Goal: Communication & Community: Ask a question

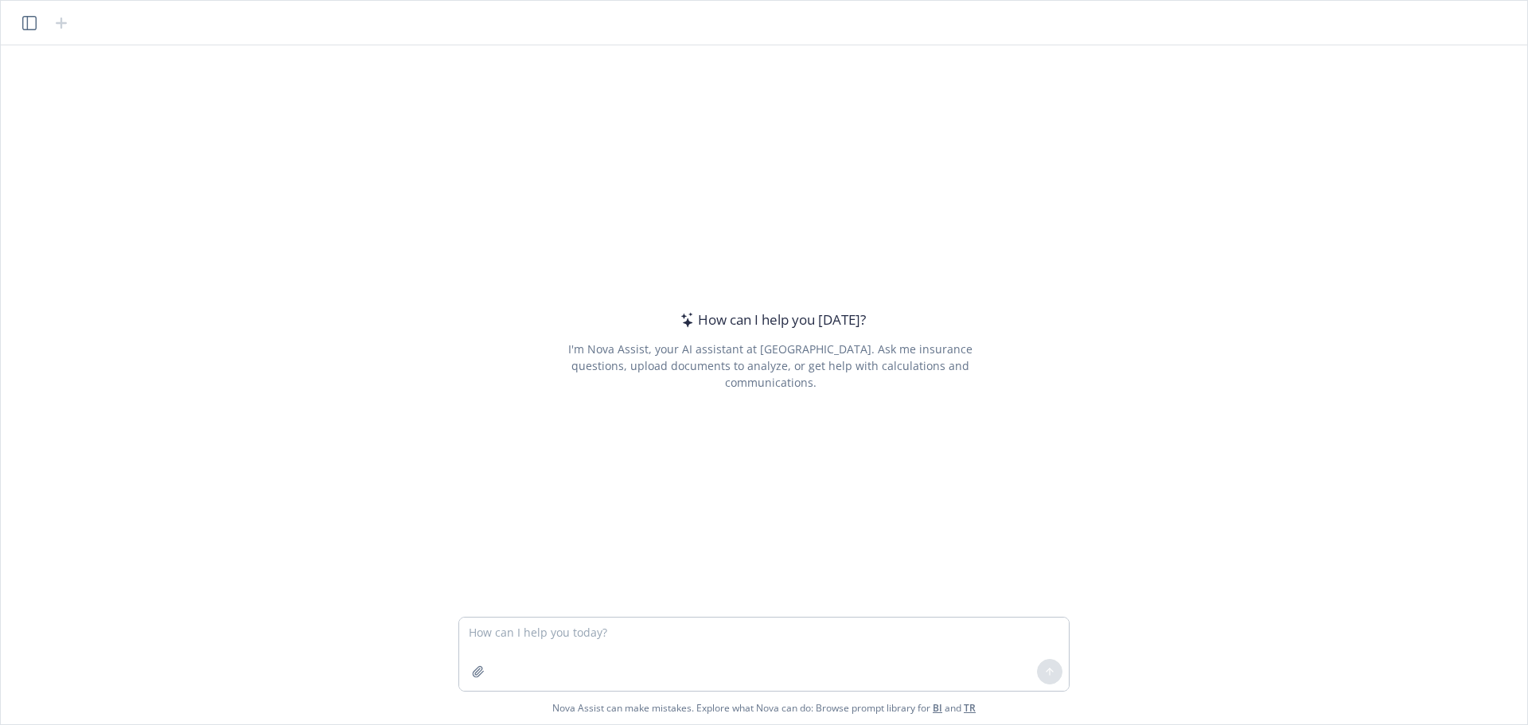
click at [510, 631] on textarea at bounding box center [764, 654] width 610 height 73
type textarea "what is an [PERSON_NAME] 810?"
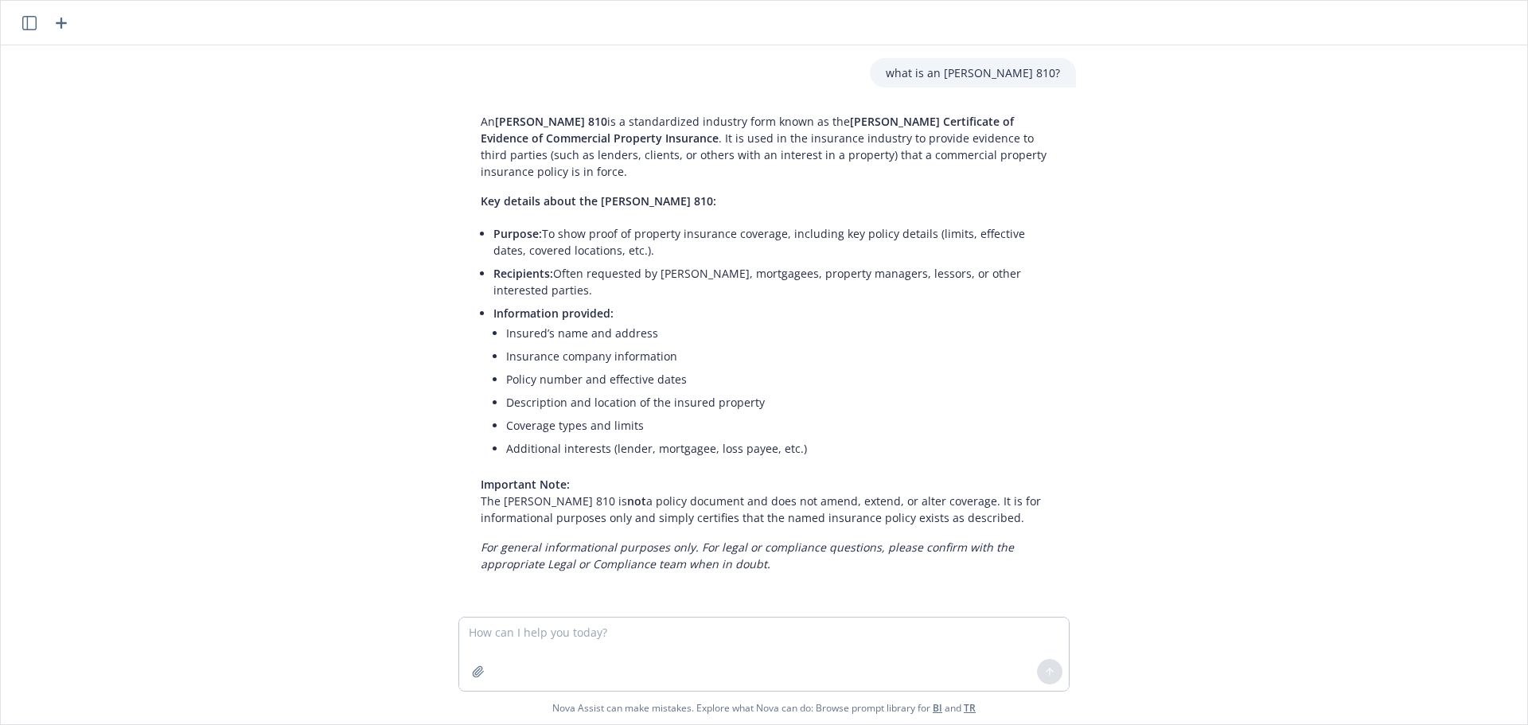
drag, startPoint x: 330, startPoint y: 345, endPoint x: 504, endPoint y: 702, distance: 396.5
click at [330, 345] on div "what is an [PERSON_NAME] 810? An [PERSON_NAME] 810 is a standardized industry f…" at bounding box center [764, 330] width 1514 height 571
click at [519, 641] on textarea at bounding box center [764, 654] width 610 height 73
type textarea "Can you please find me the COPE info for [STREET_ADDRESS]?"
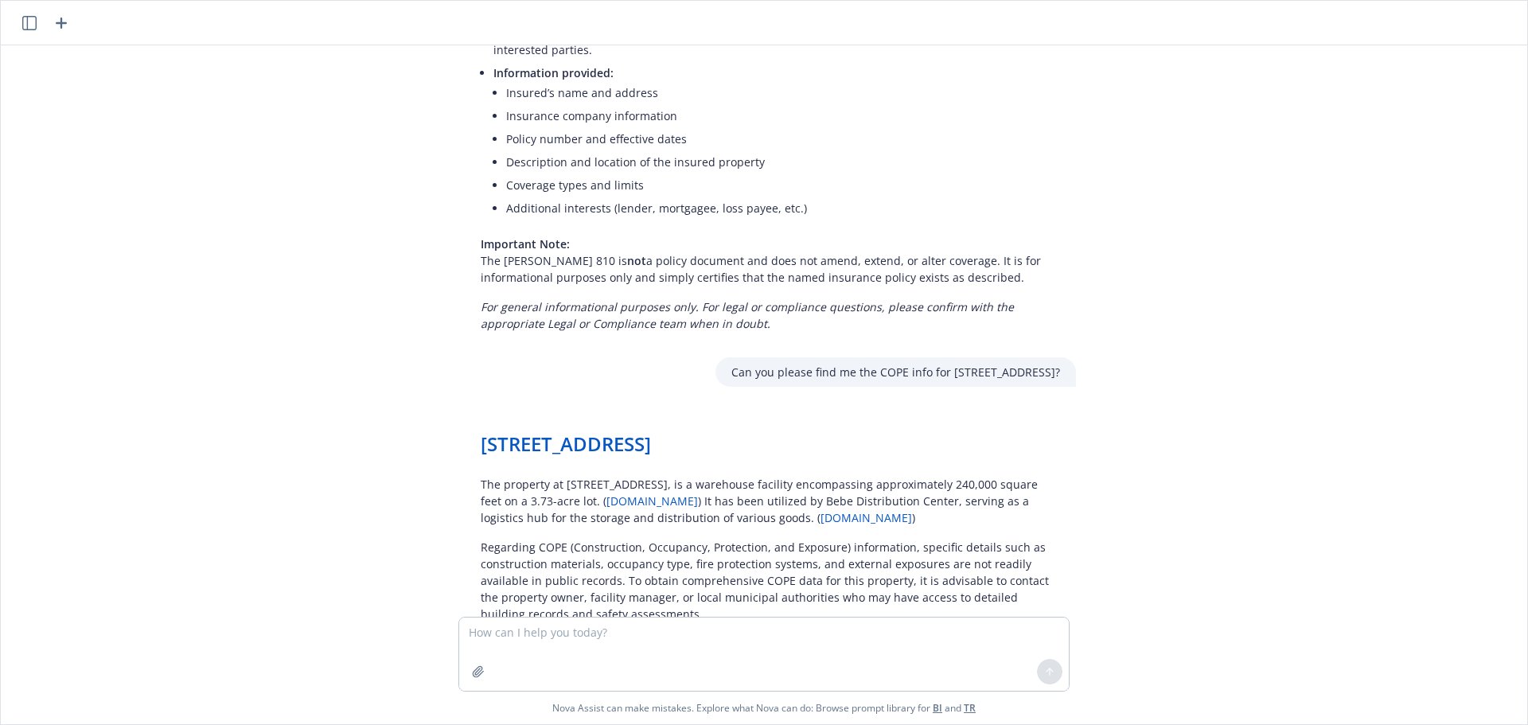
scroll to position [257, 0]
